Goal: Information Seeking & Learning: Understand process/instructions

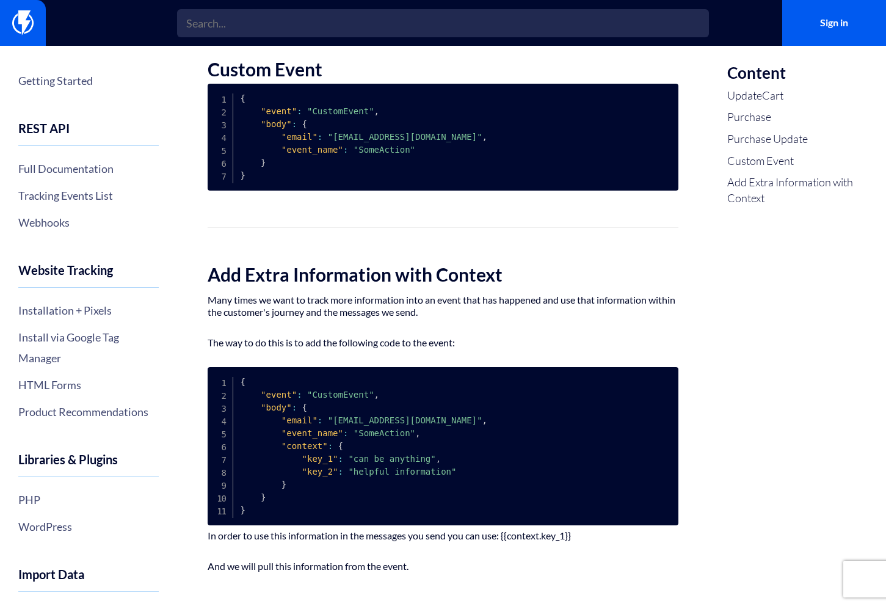
scroll to position [1021, 0]
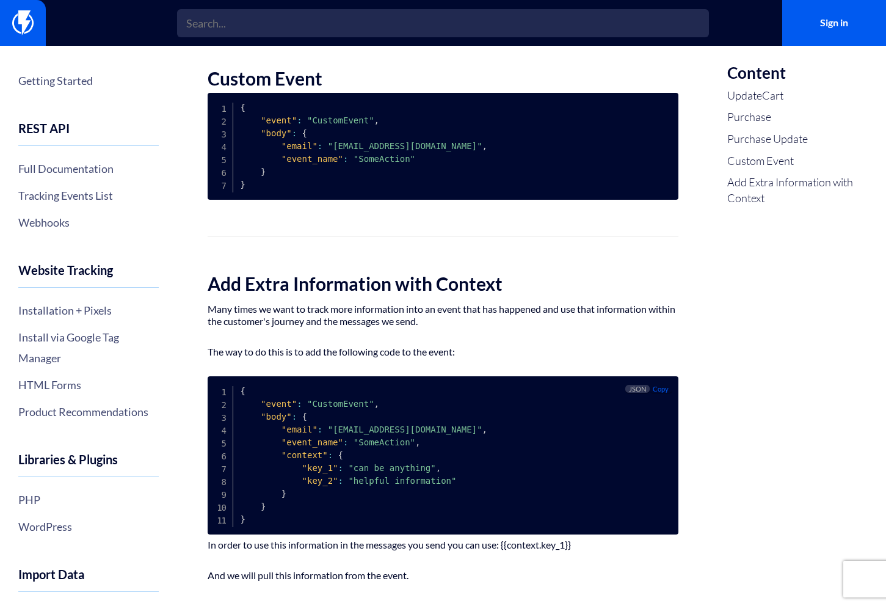
click at [272, 409] on span ""event"" at bounding box center [279, 404] width 36 height 10
click at [302, 447] on span ""event_name"" at bounding box center [313, 442] width 62 height 10
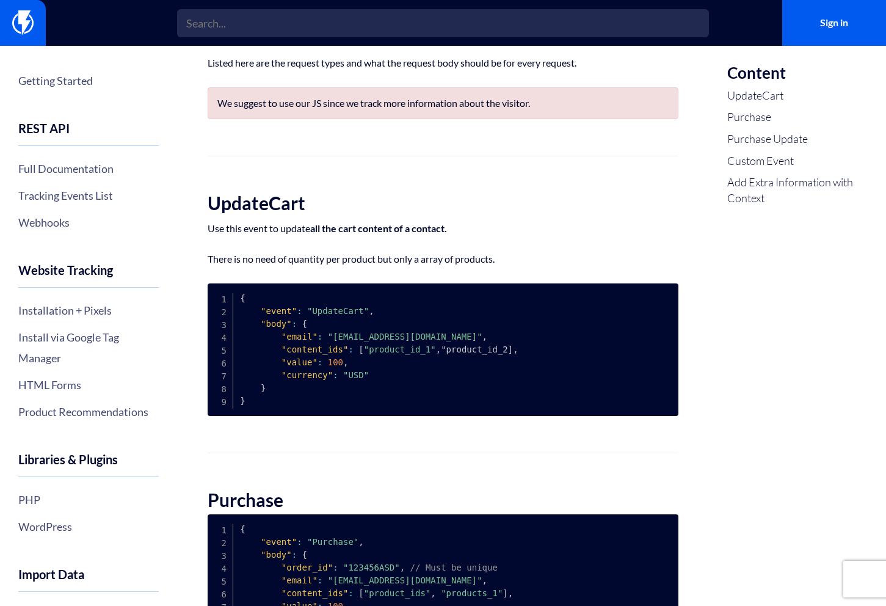
scroll to position [110, 0]
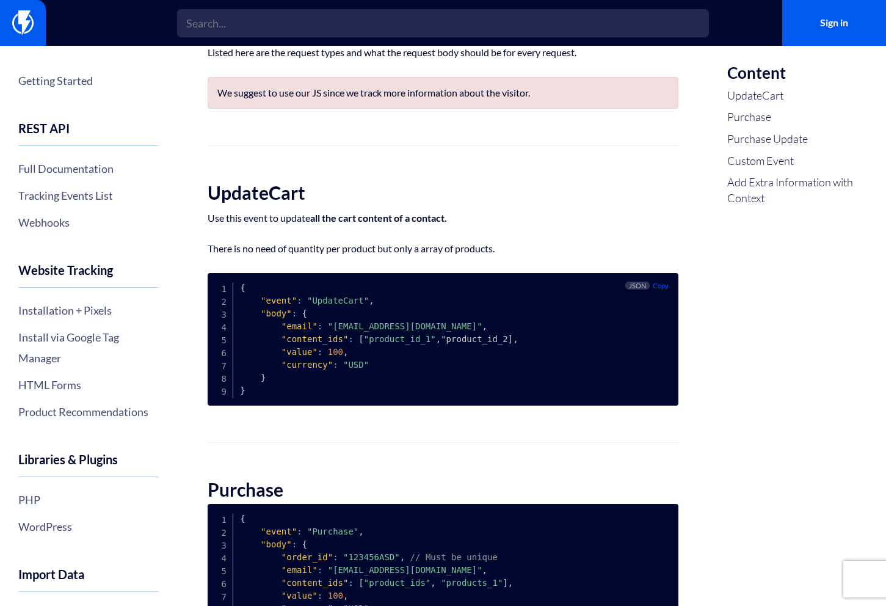
click at [324, 305] on span ""UpdateCart"" at bounding box center [338, 301] width 62 height 10
copy span "UpdateCart"
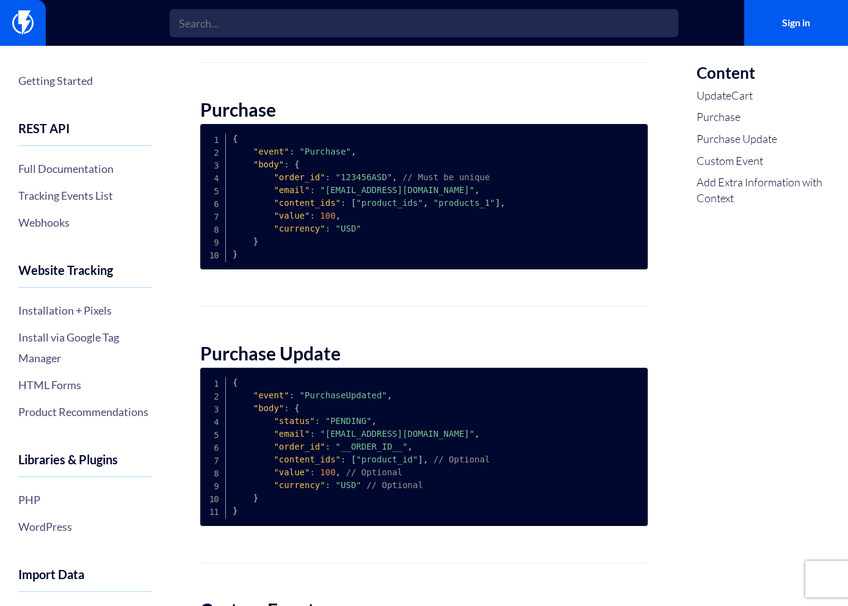
scroll to position [0, 0]
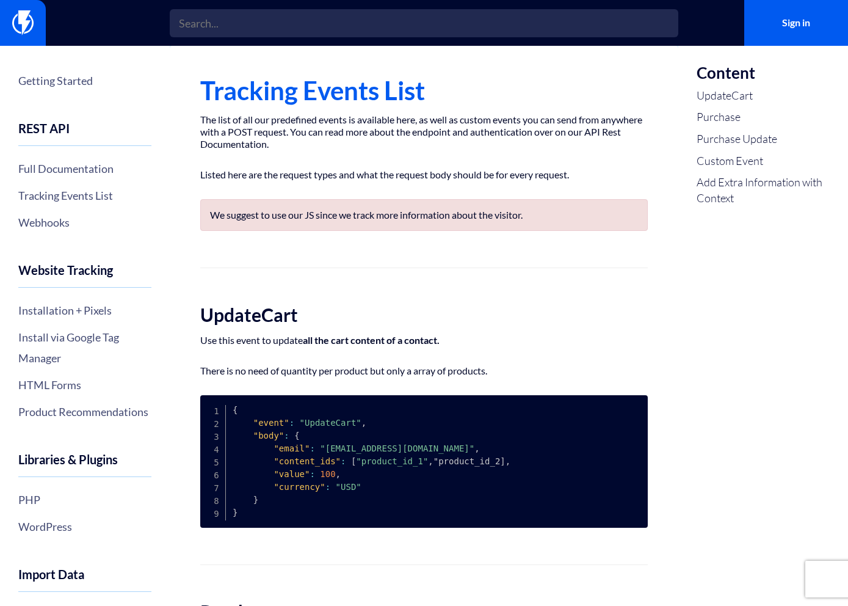
click at [293, 316] on h2 "UpdateCart" at bounding box center [424, 315] width 448 height 20
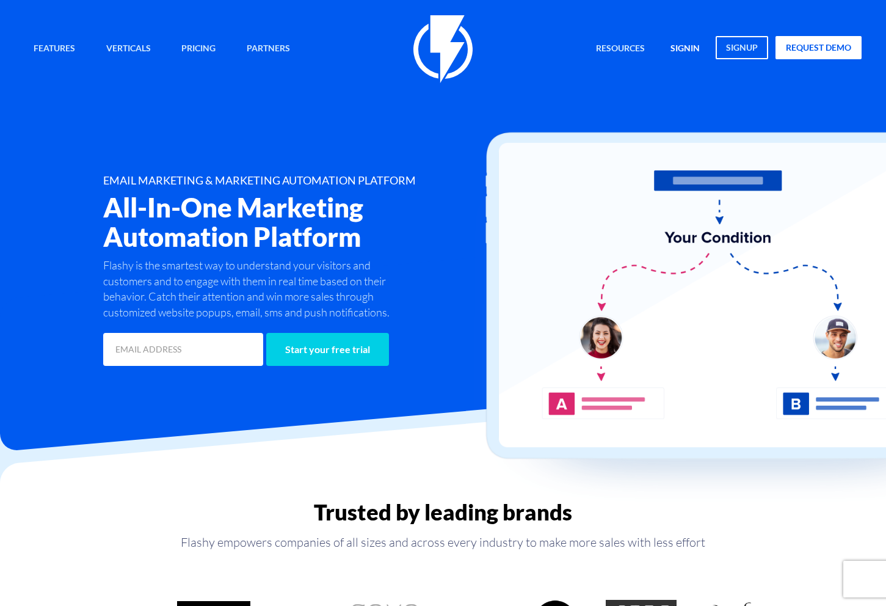
click at [686, 48] on link "signin" at bounding box center [685, 49] width 48 height 26
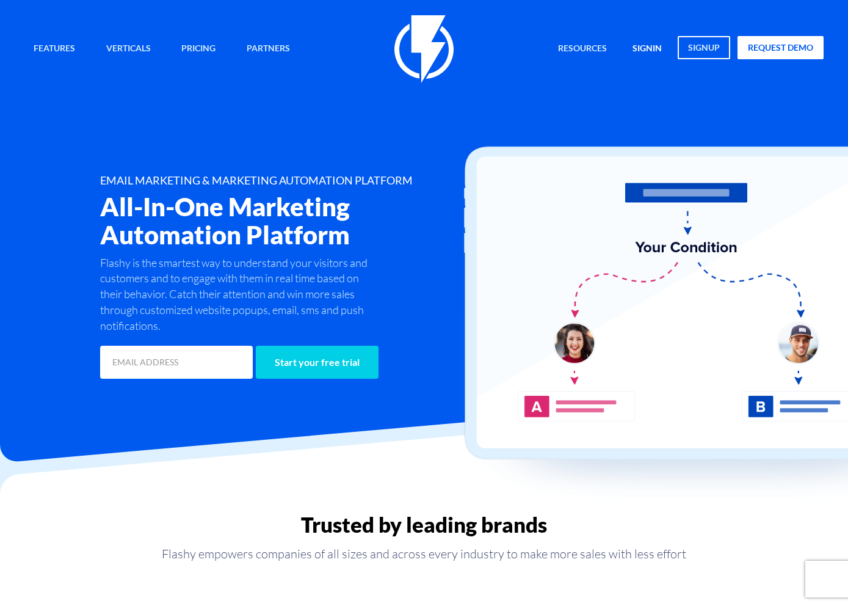
click at [657, 54] on link "signin" at bounding box center [648, 49] width 48 height 26
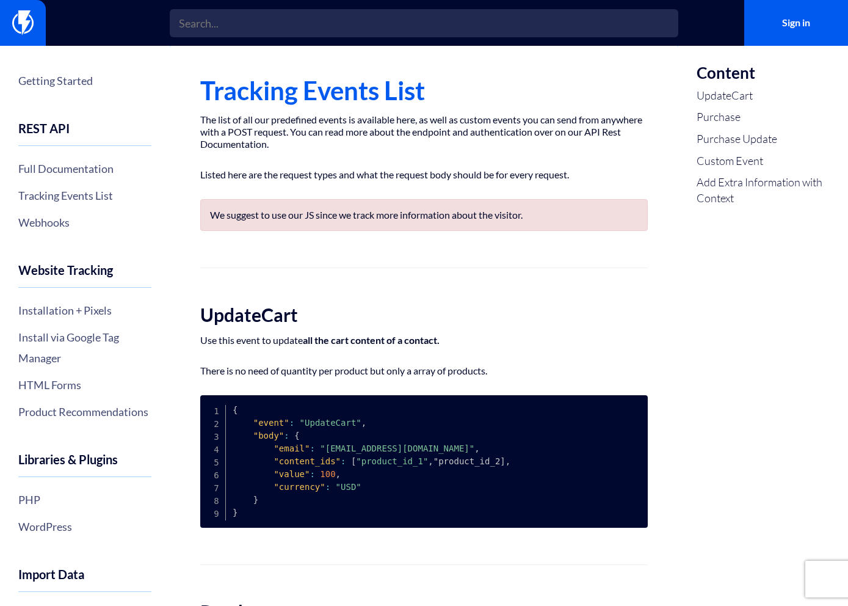
click at [220, 92] on h1 "Tracking Events List" at bounding box center [424, 90] width 448 height 28
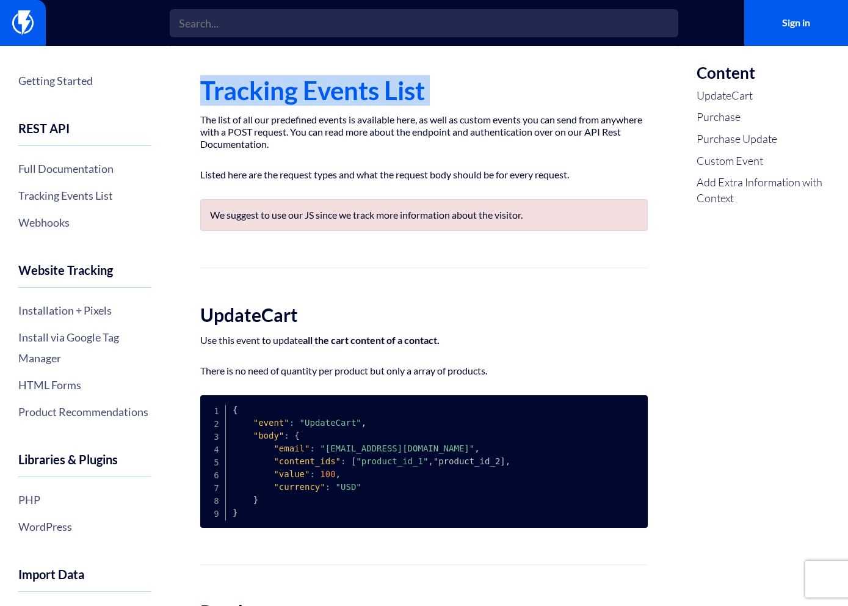
click at [220, 92] on h1 "Tracking Events List" at bounding box center [424, 90] width 448 height 28
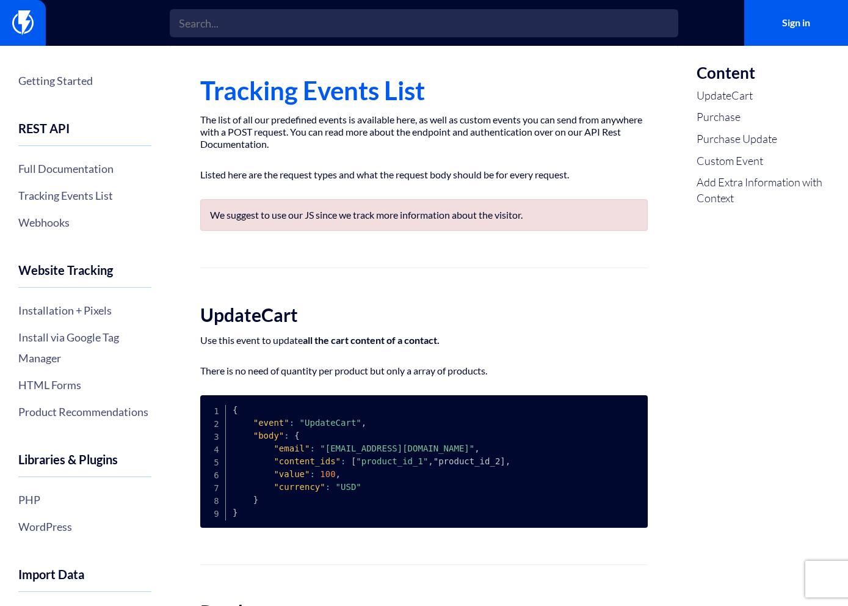
click at [275, 134] on p "The list of all our predefined events is available here, as well as custom even…" at bounding box center [424, 132] width 448 height 37
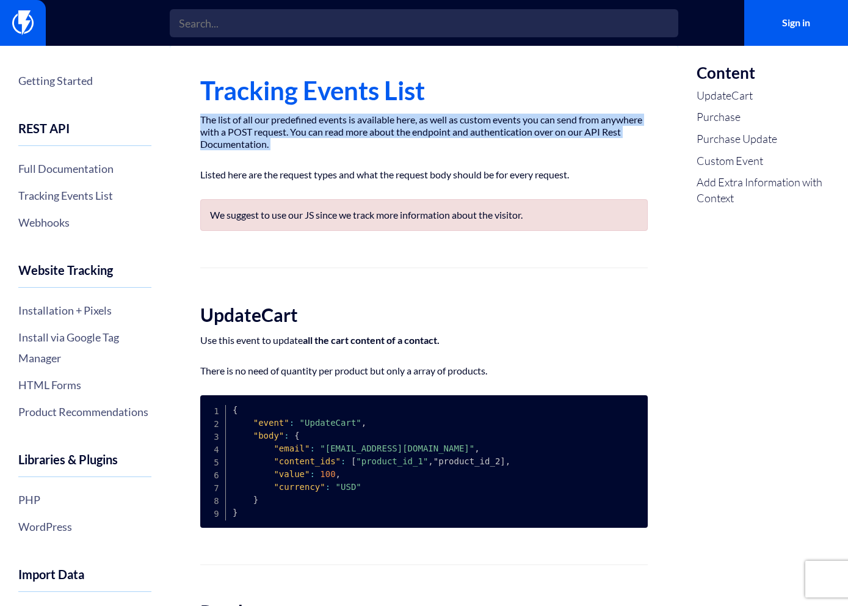
click at [275, 134] on p "The list of all our predefined events is available here, as well as custom even…" at bounding box center [424, 132] width 448 height 37
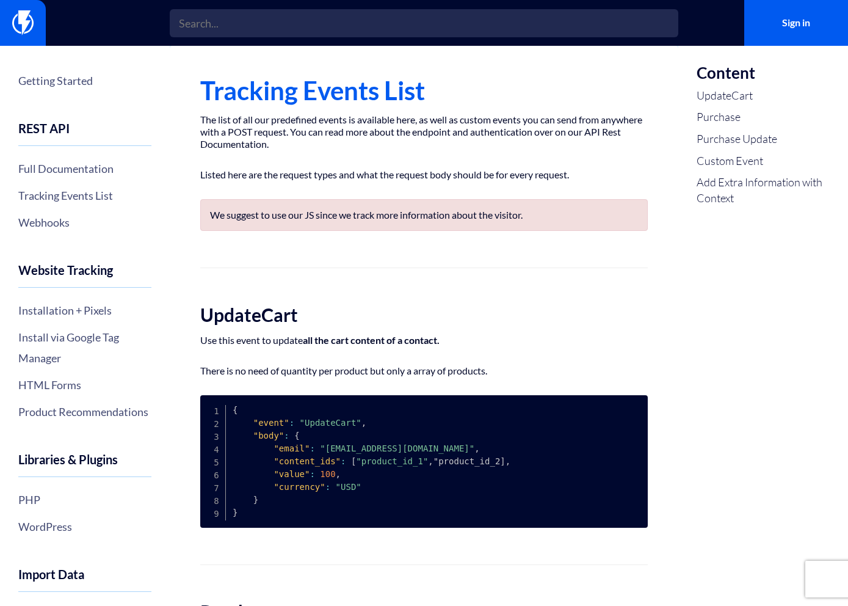
click at [275, 172] on p "Listed here are the request types and what the request body should be for every…" at bounding box center [424, 175] width 448 height 12
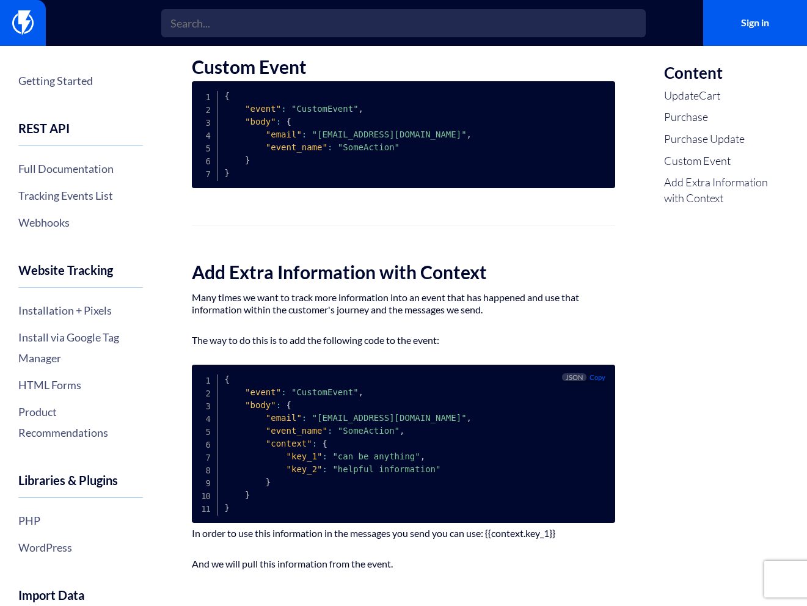
scroll to position [1058, 0]
